Goal: Transaction & Acquisition: Purchase product/service

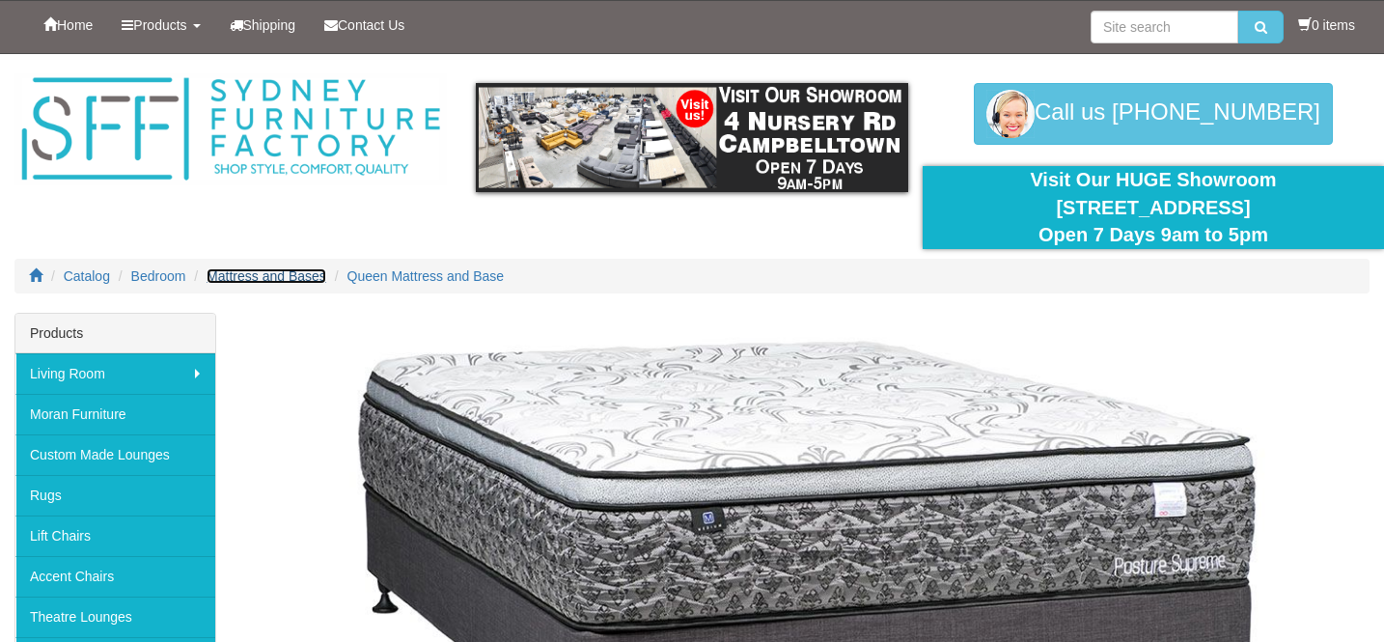
click at [263, 278] on span "Mattress and Bases" at bounding box center [266, 275] width 120 height 15
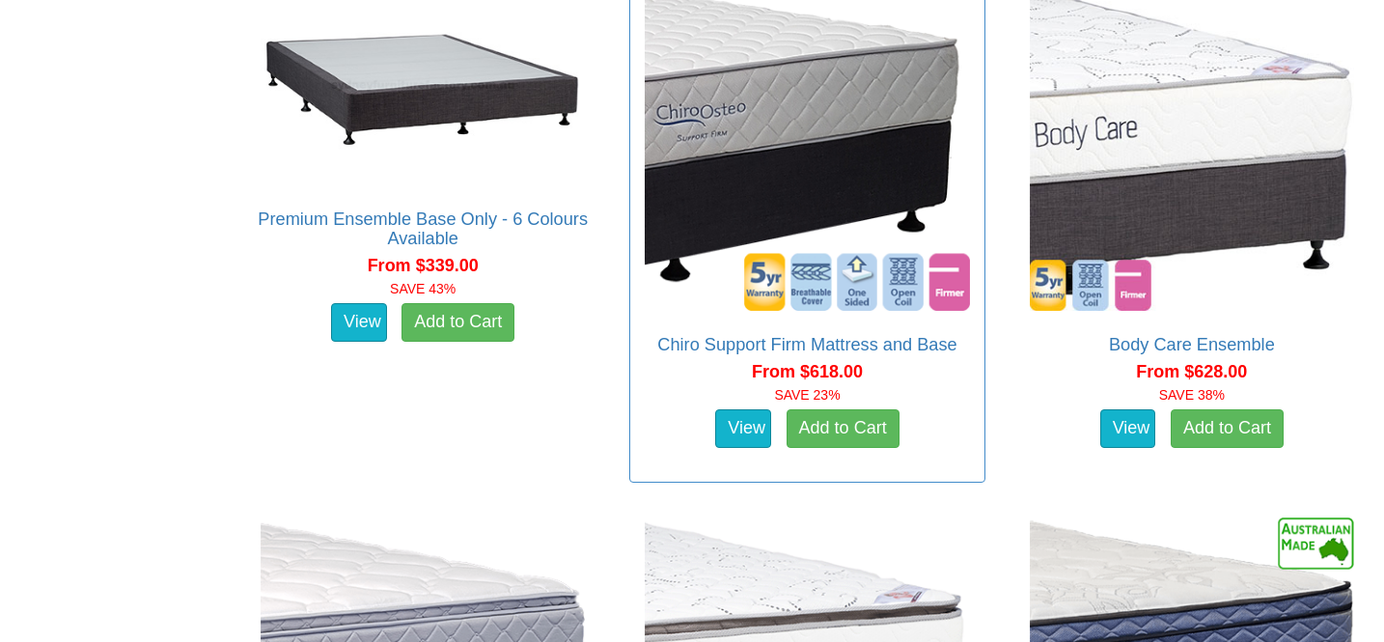
scroll to position [1246, 0]
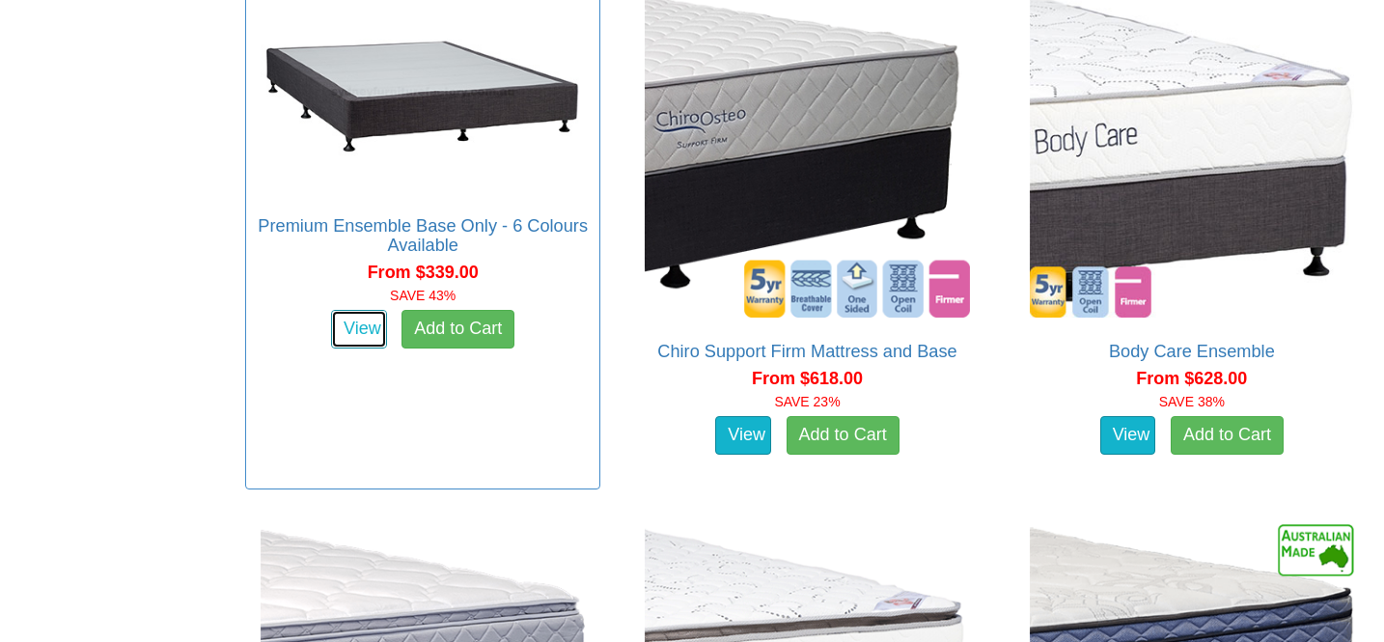
click at [343, 327] on link "View" at bounding box center [359, 329] width 56 height 39
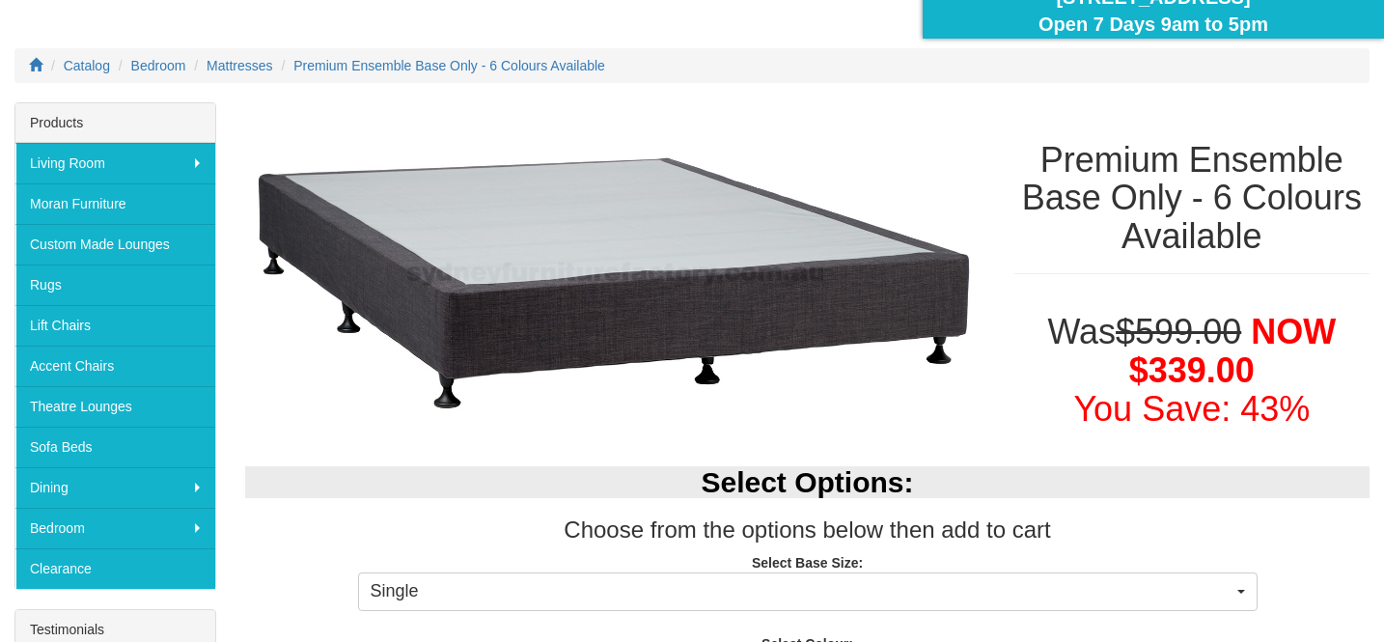
scroll to position [217, 0]
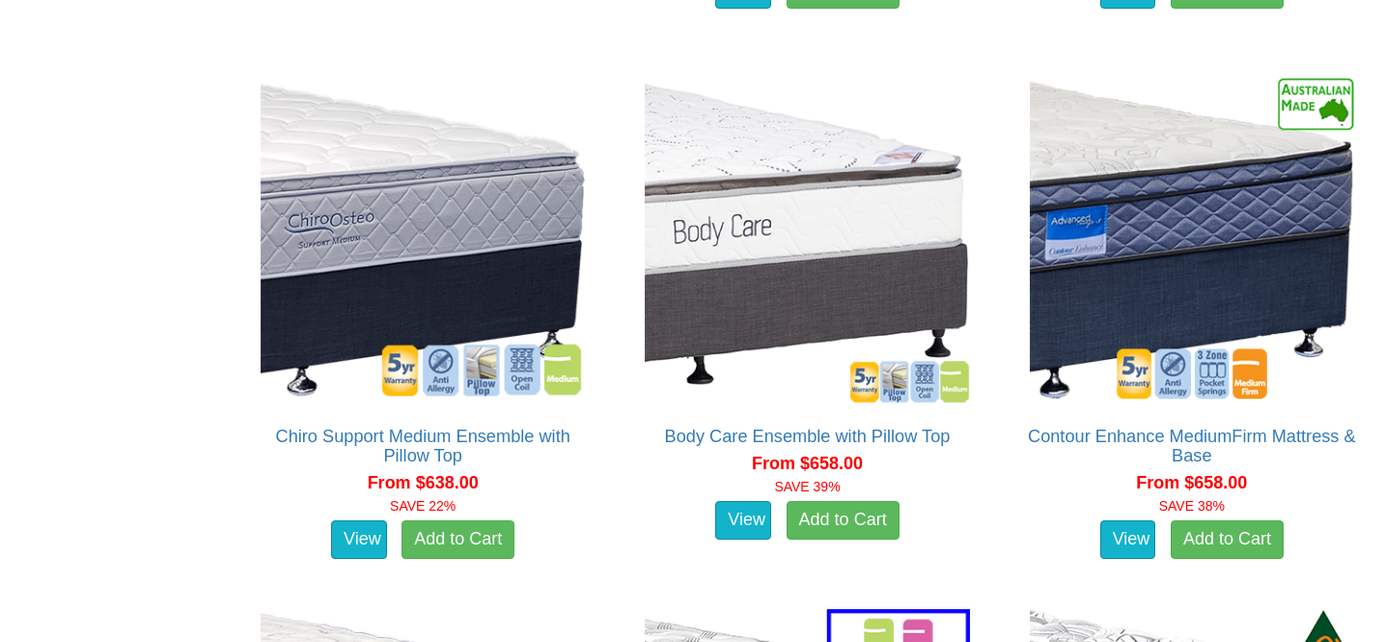
scroll to position [1689, 0]
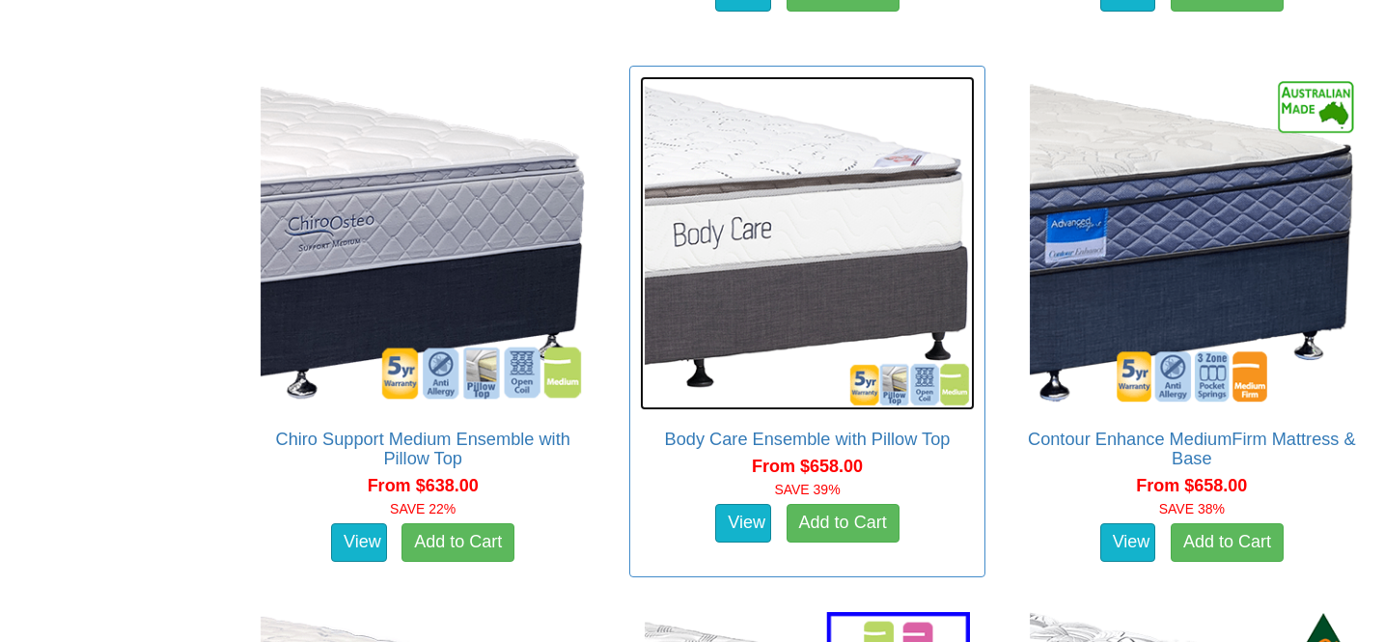
click at [770, 240] on img at bounding box center [807, 243] width 334 height 334
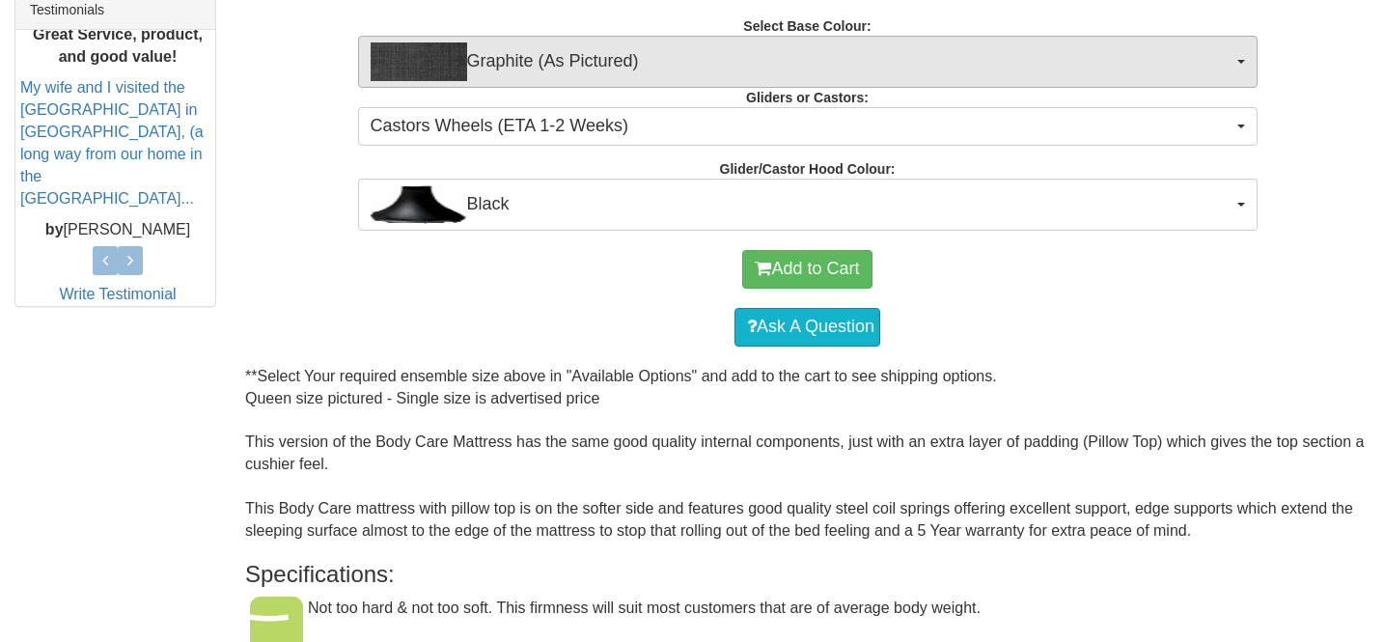
scroll to position [836, 0]
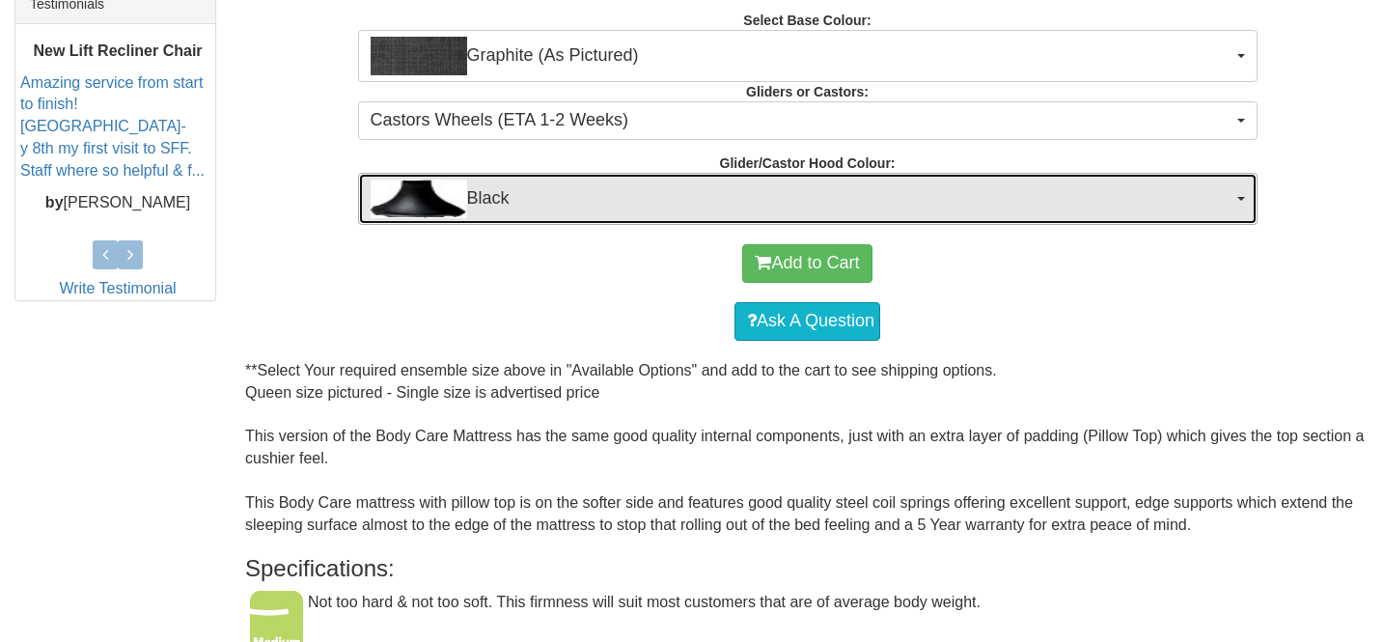
click at [510, 192] on span "Black" at bounding box center [802, 198] width 862 height 39
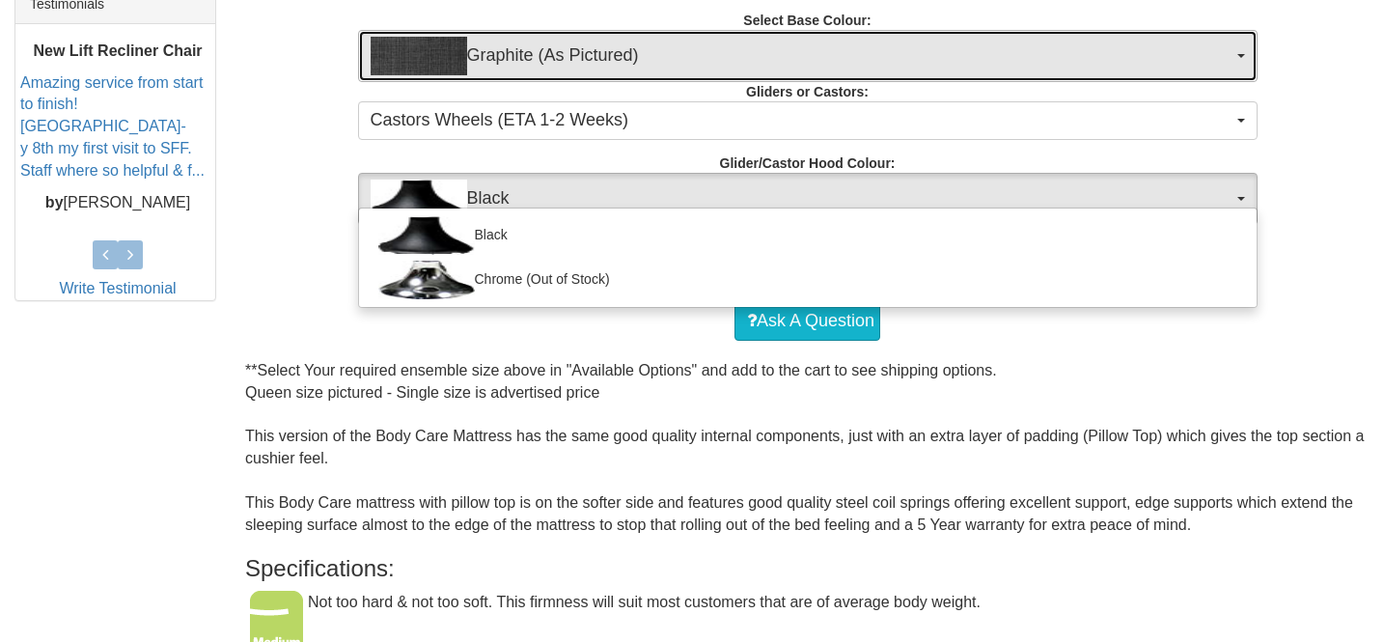
click at [499, 45] on span "Graphite (As Pictured)" at bounding box center [802, 56] width 862 height 39
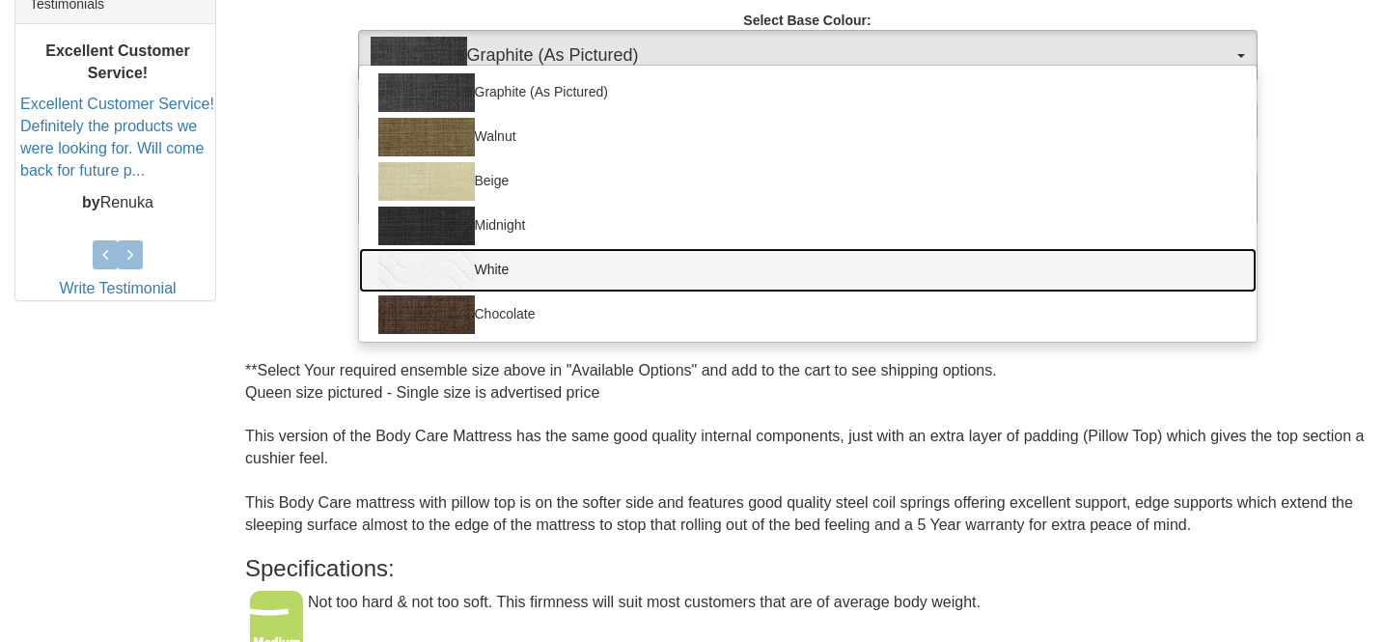
click at [432, 273] on img at bounding box center [426, 270] width 96 height 39
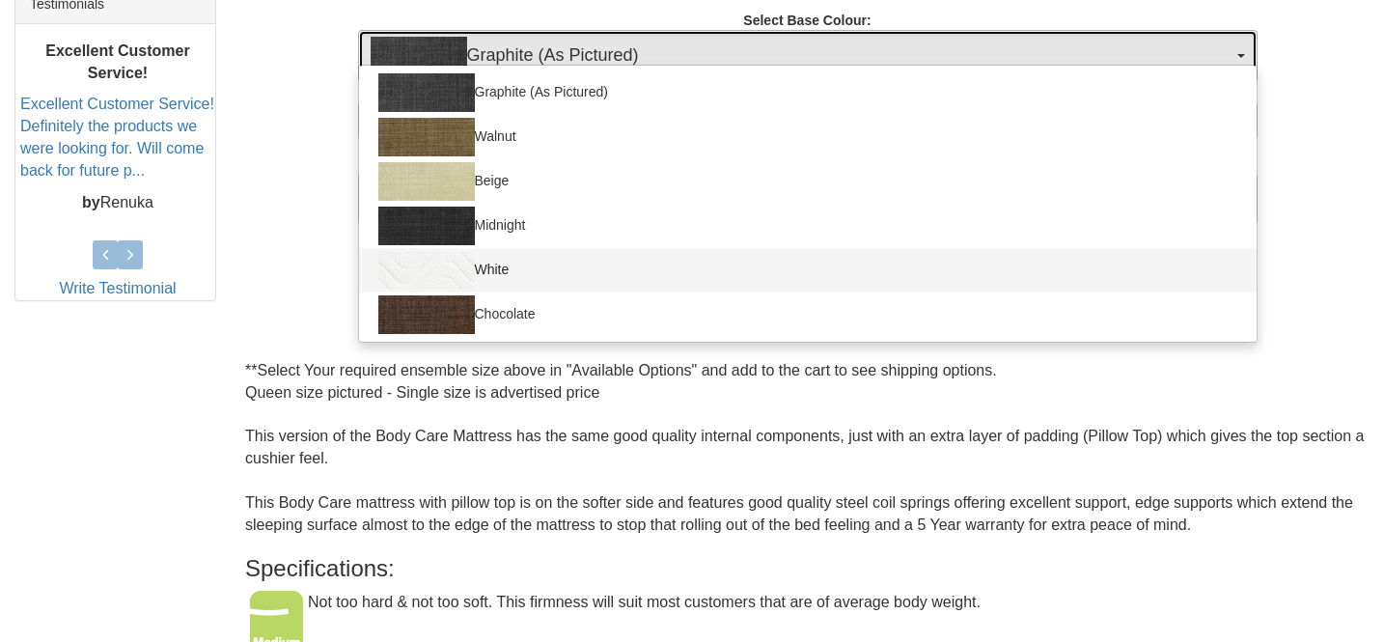
select select "1204"
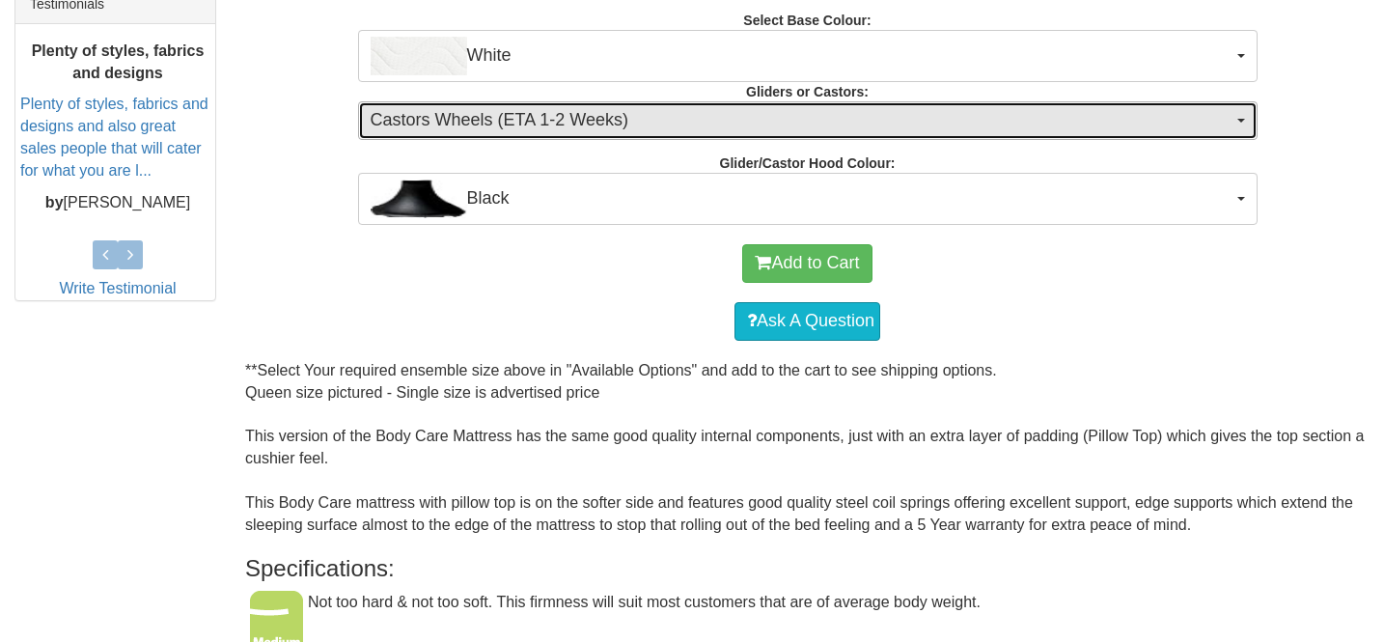
click at [562, 124] on span "Castors Wheels (ETA 1-2 Weeks)" at bounding box center [802, 120] width 862 height 25
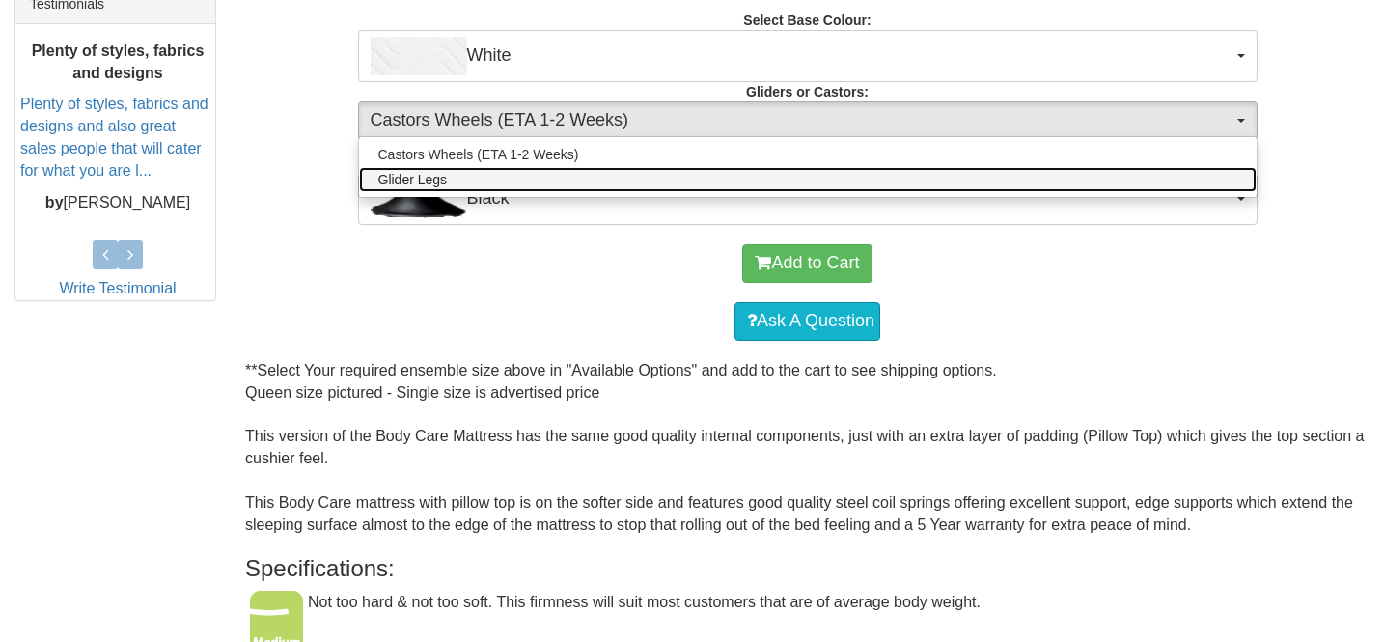
click at [434, 179] on span "Glider Legs" at bounding box center [412, 179] width 69 height 19
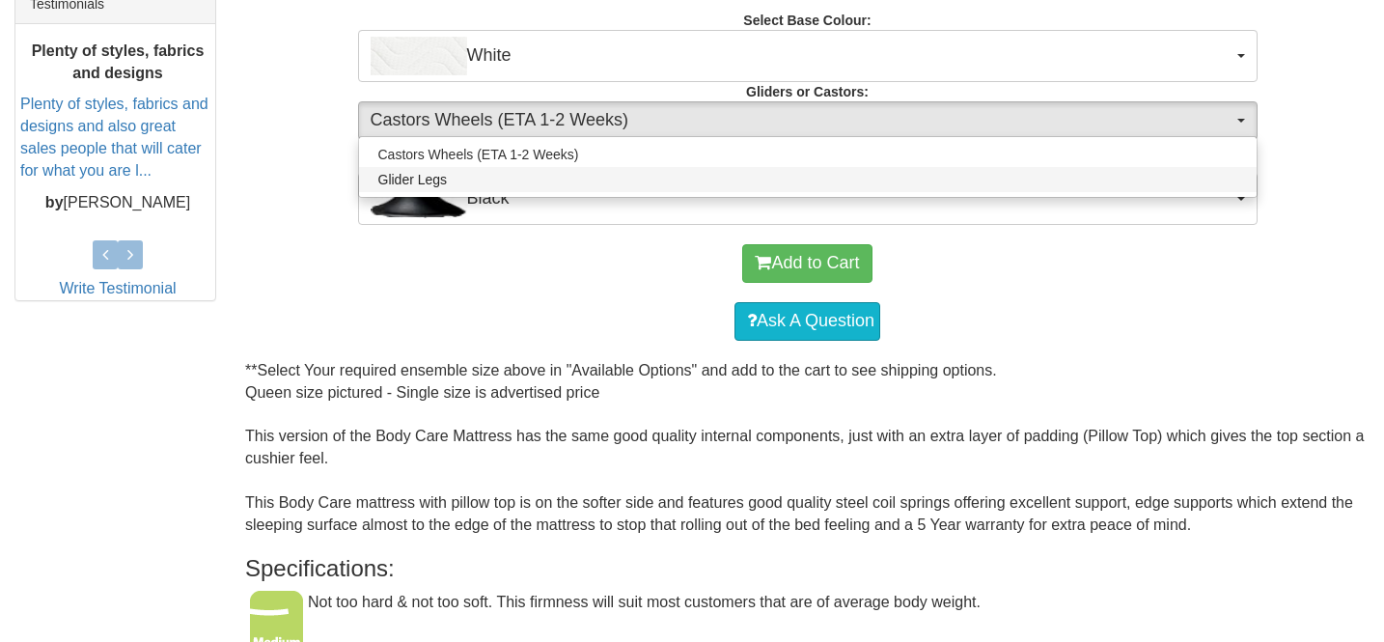
select select "1161"
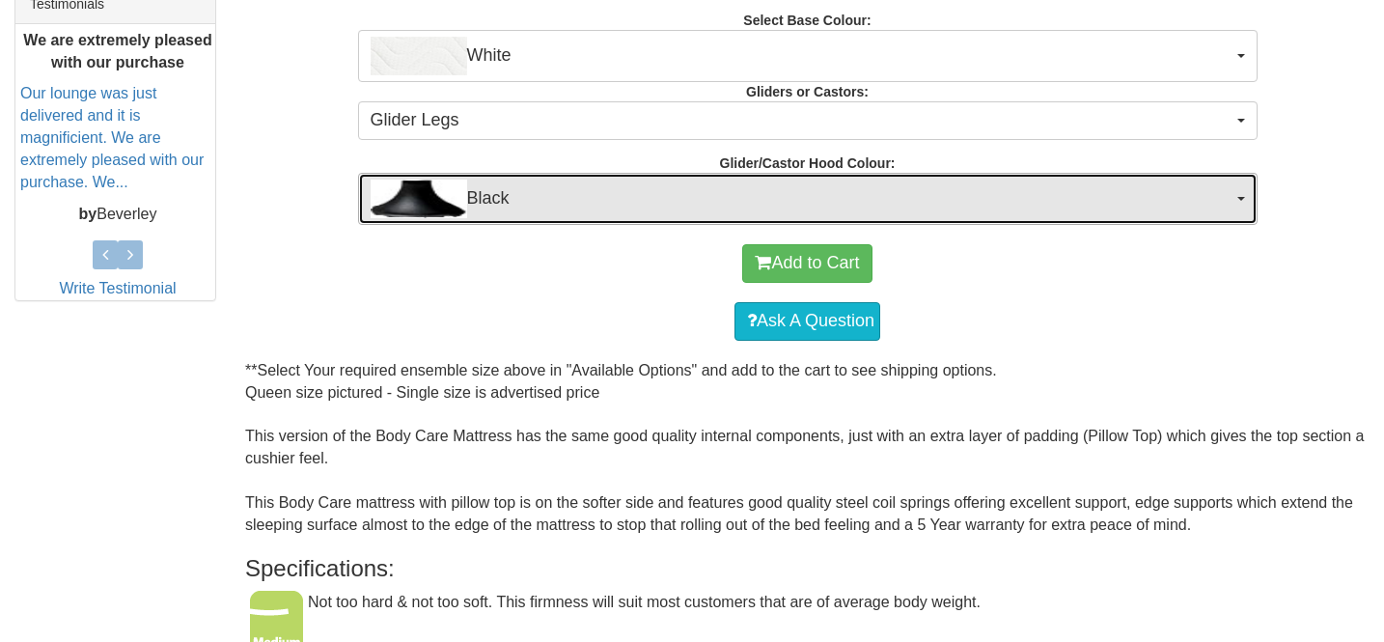
click at [503, 196] on span "Black" at bounding box center [802, 198] width 862 height 39
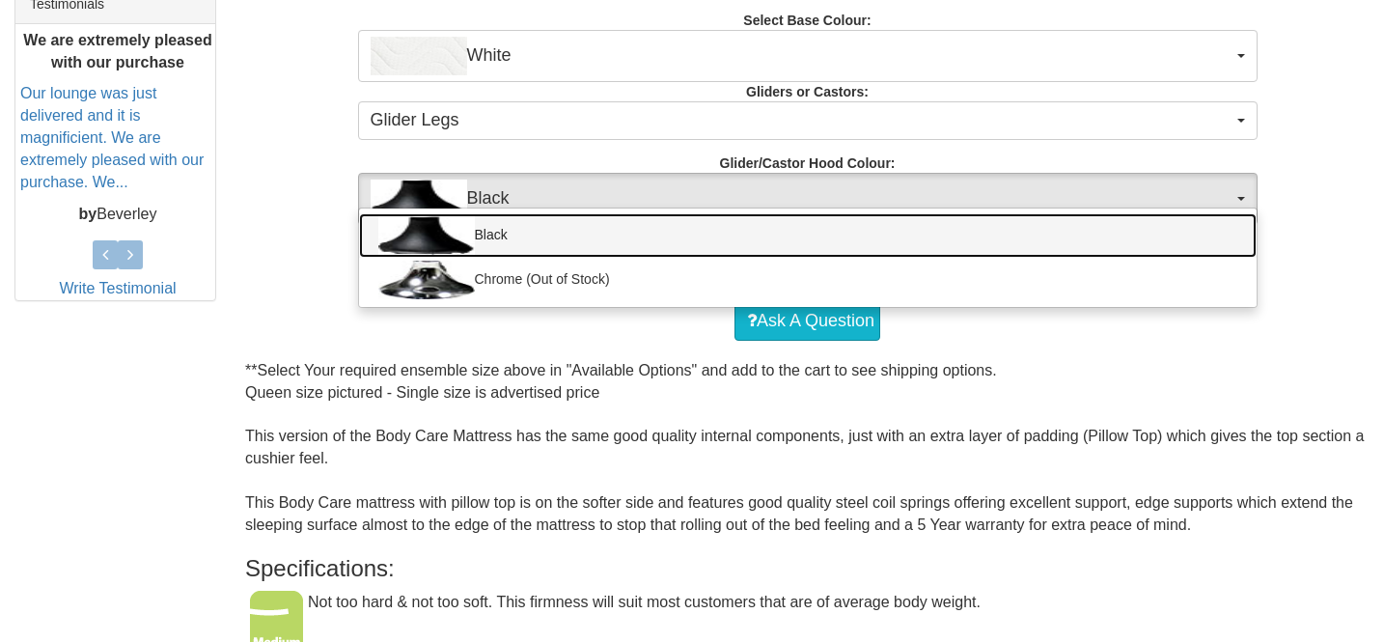
click at [497, 233] on link "Black" at bounding box center [807, 235] width 897 height 44
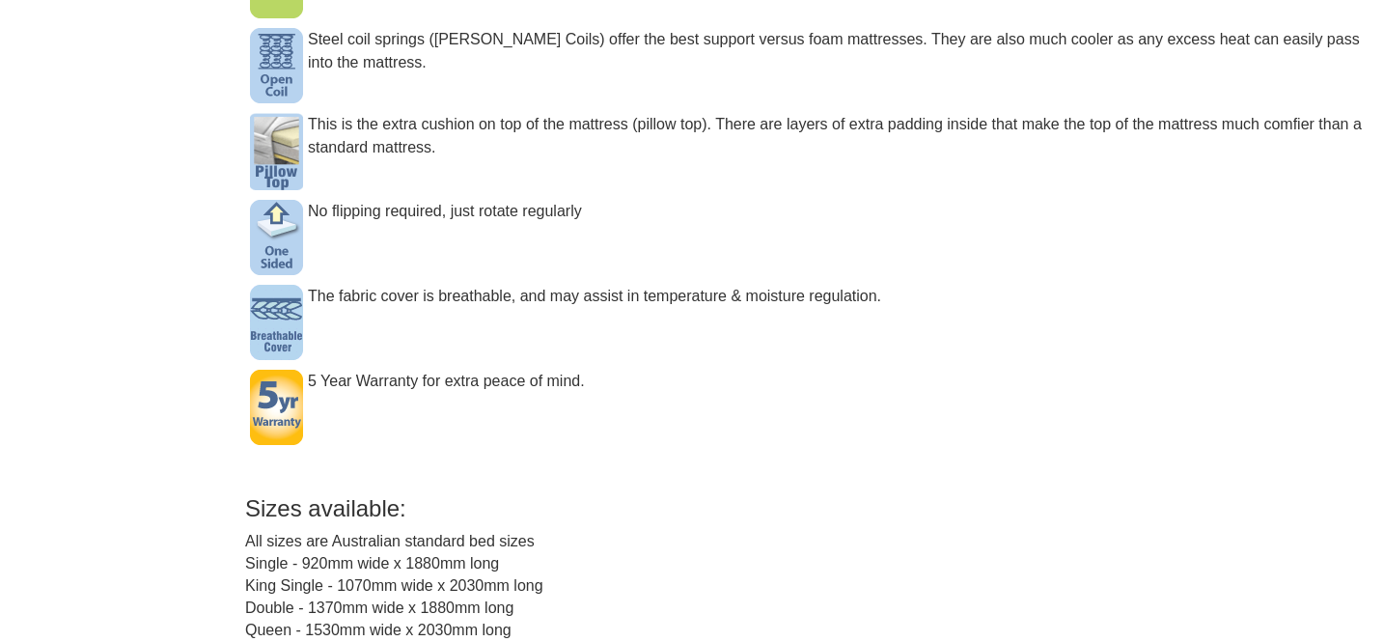
scroll to position [1484, 0]
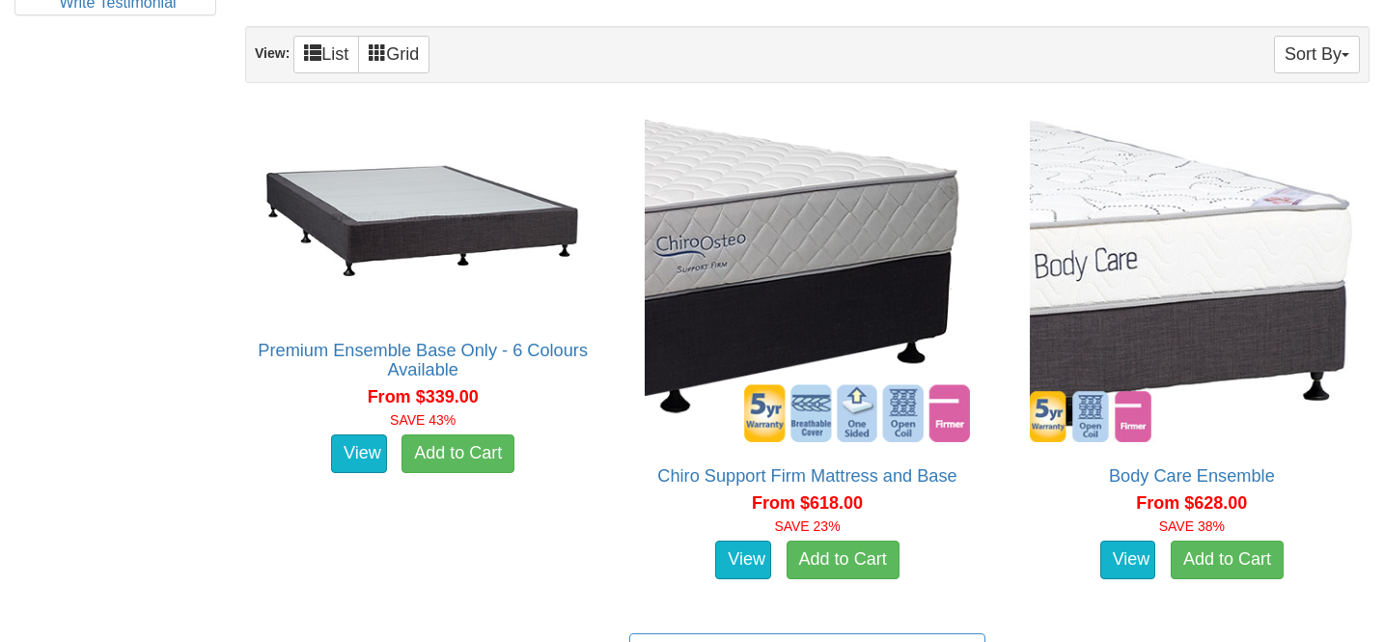
scroll to position [1134, 0]
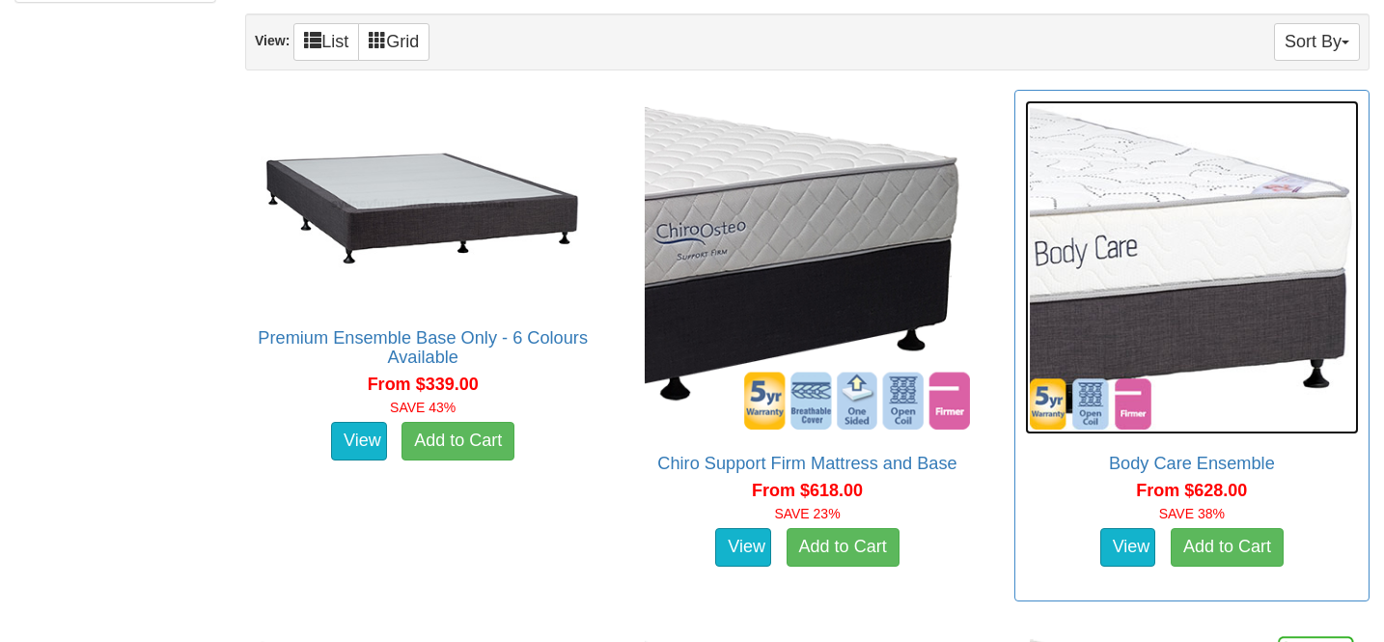
click at [1128, 278] on img at bounding box center [1192, 267] width 334 height 334
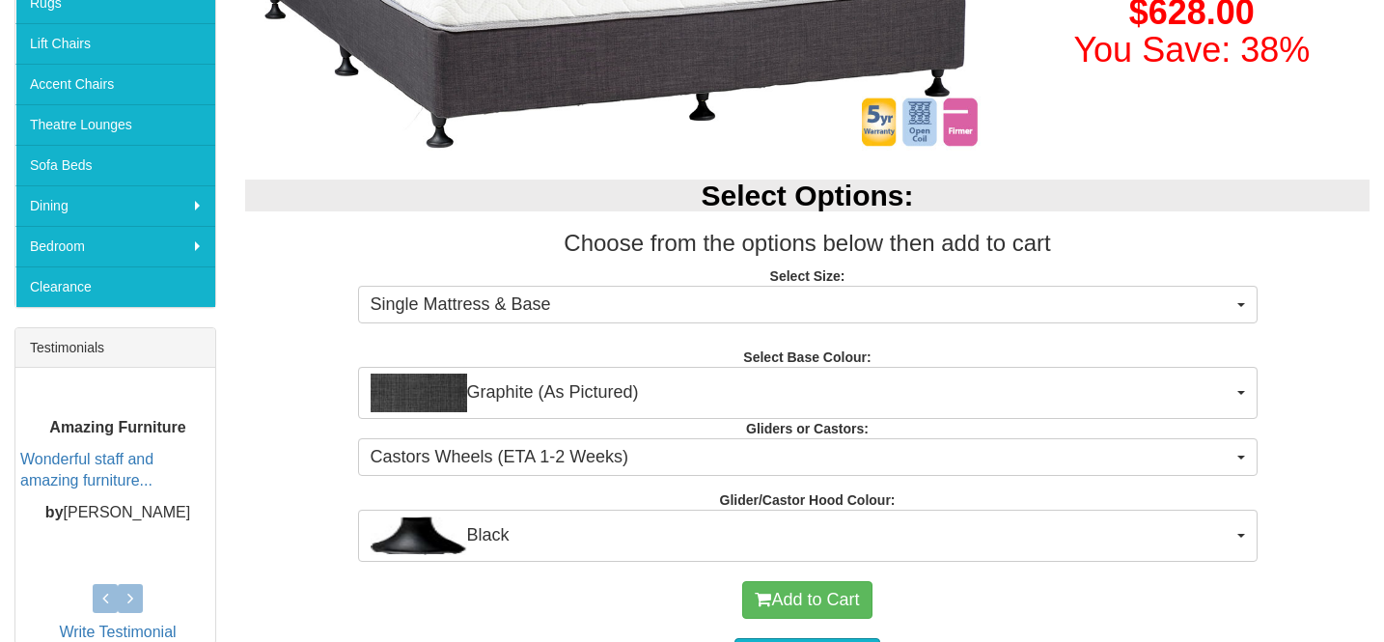
scroll to position [494, 0]
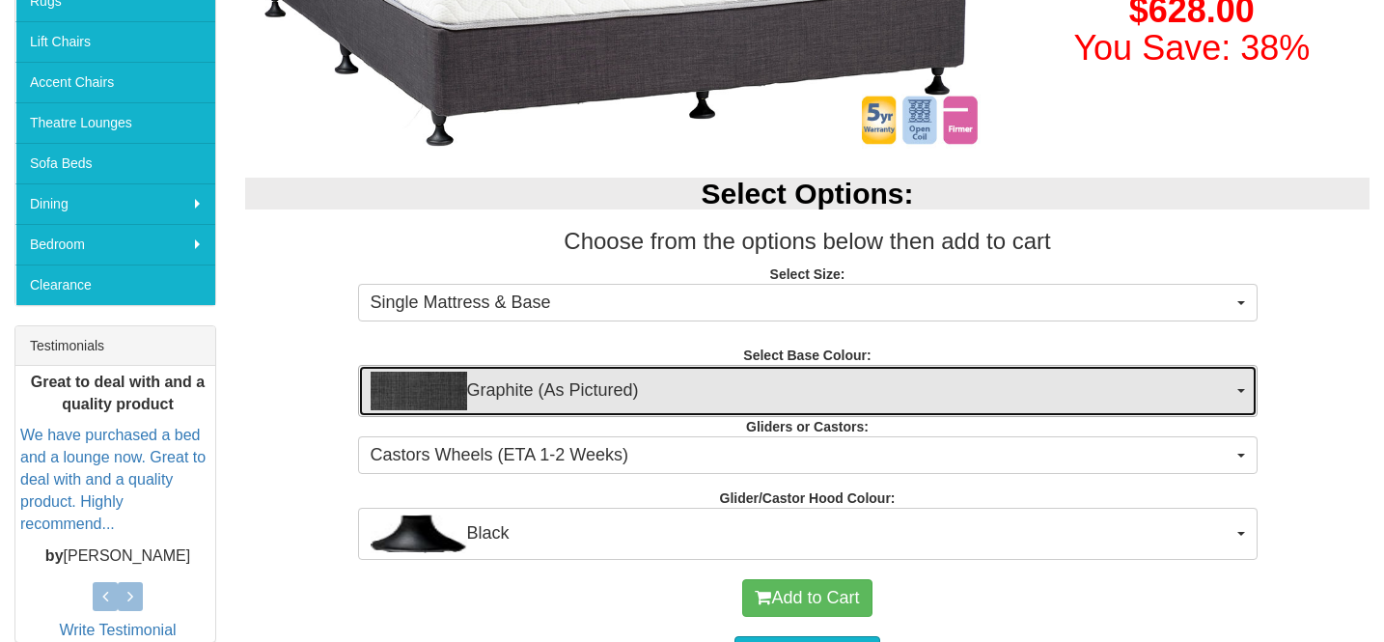
click at [590, 396] on span "Graphite (As Pictured)" at bounding box center [802, 390] width 862 height 39
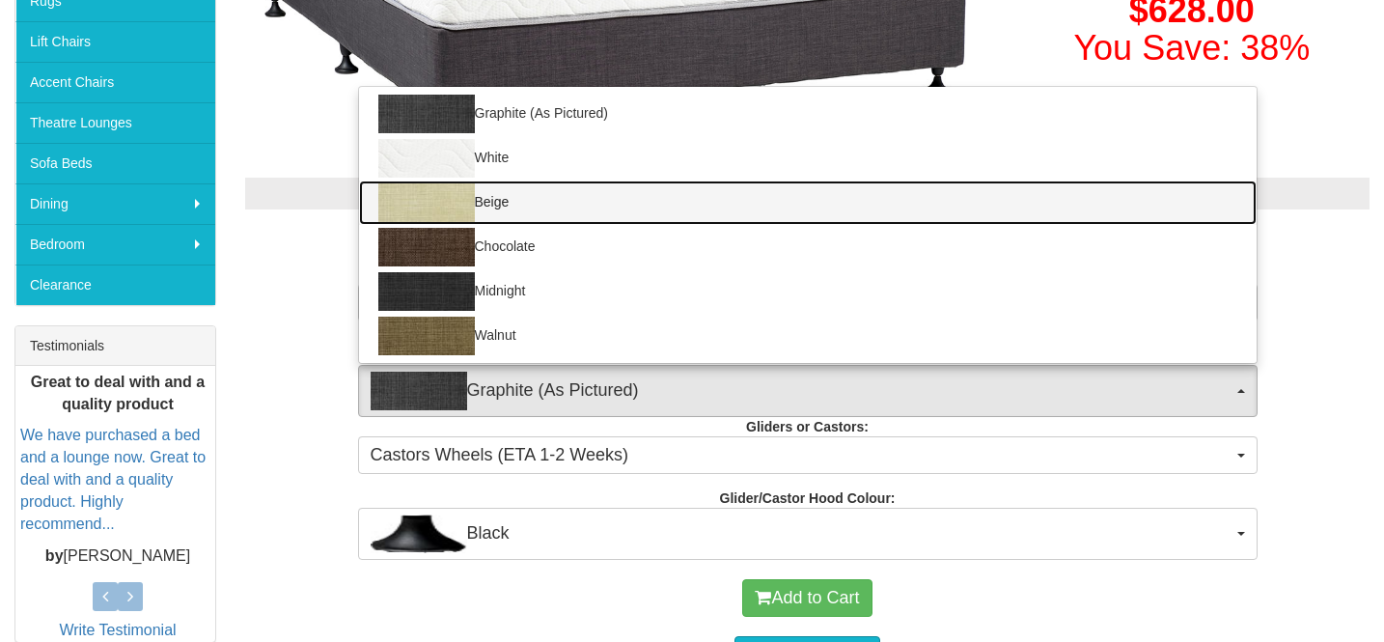
click at [508, 206] on link "Beige" at bounding box center [807, 202] width 897 height 44
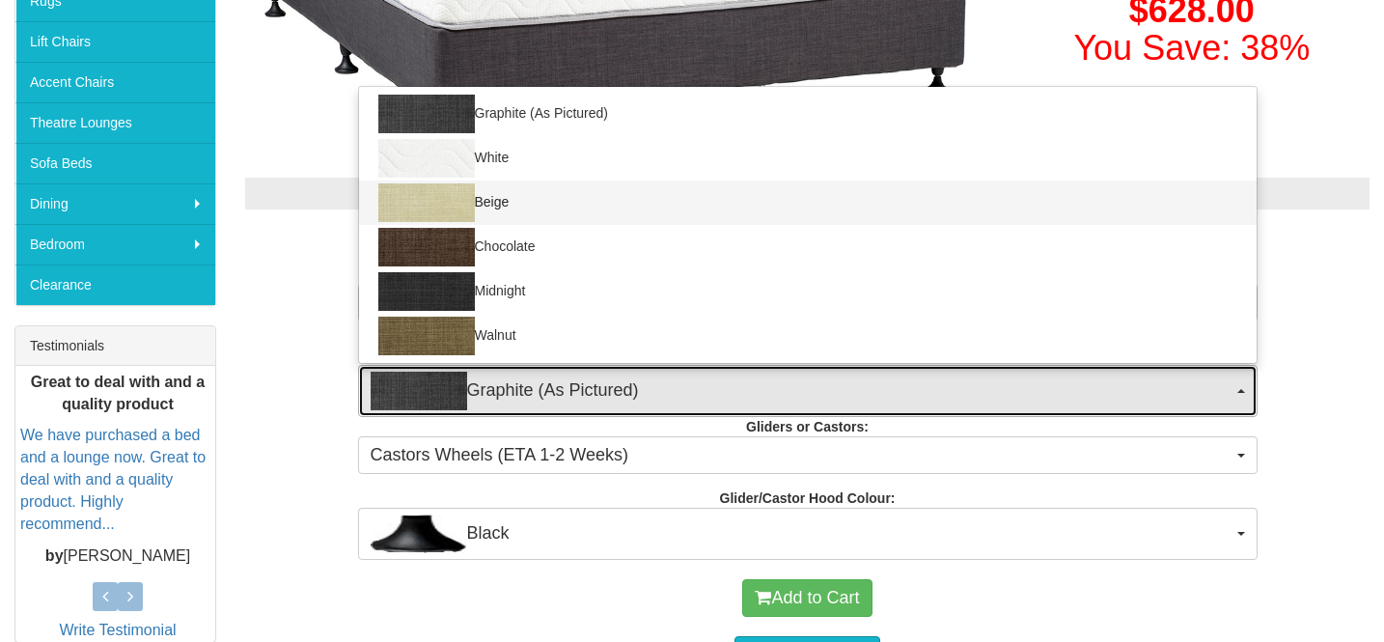
select select "1205"
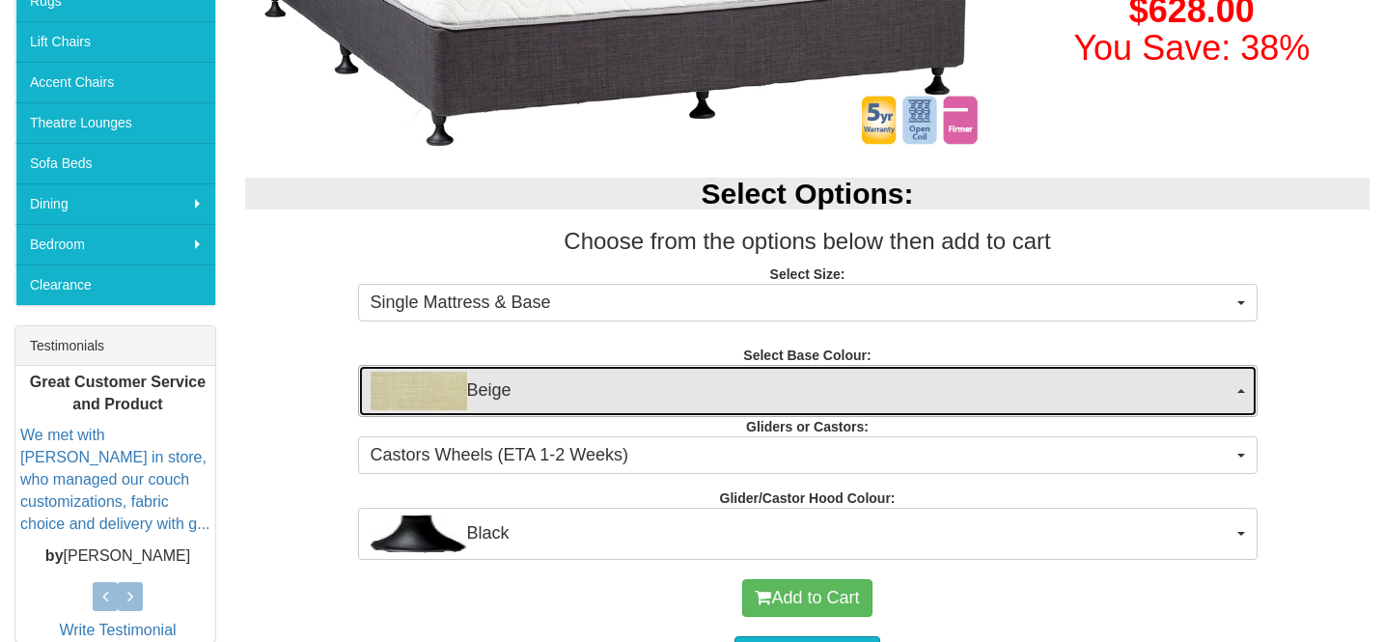
click at [508, 388] on span "Beige" at bounding box center [802, 390] width 862 height 39
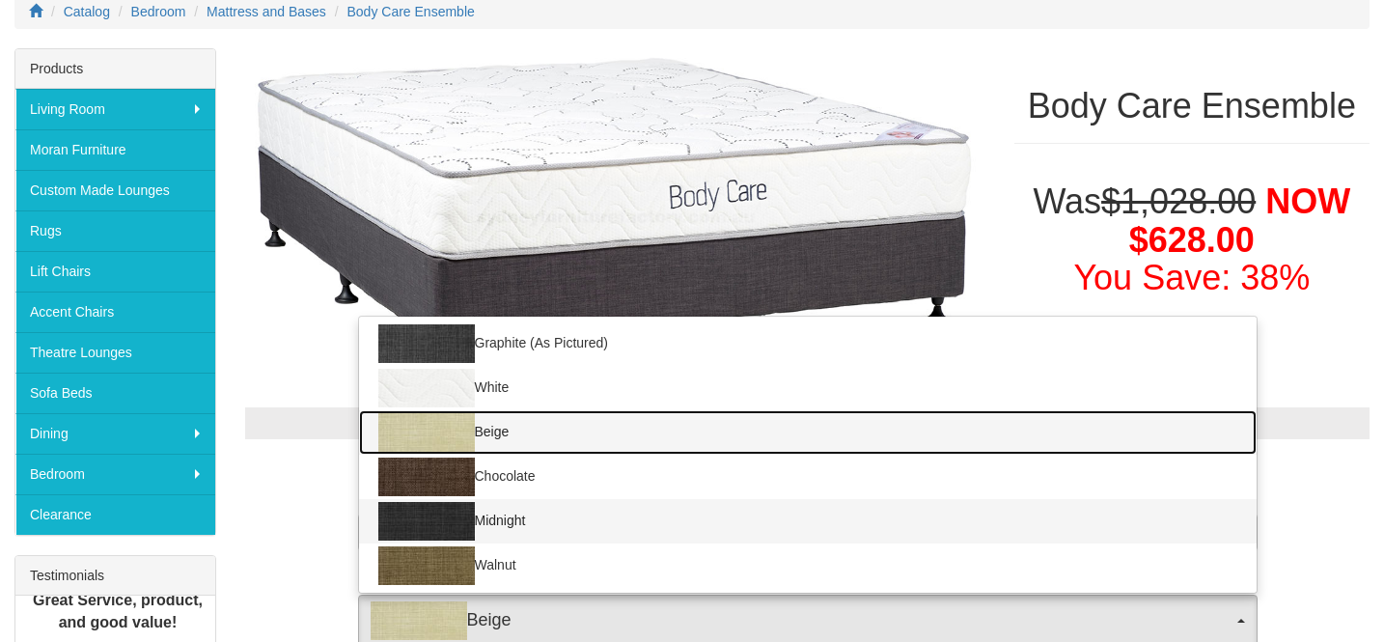
scroll to position [262, 0]
